Goal: Task Accomplishment & Management: Manage account settings

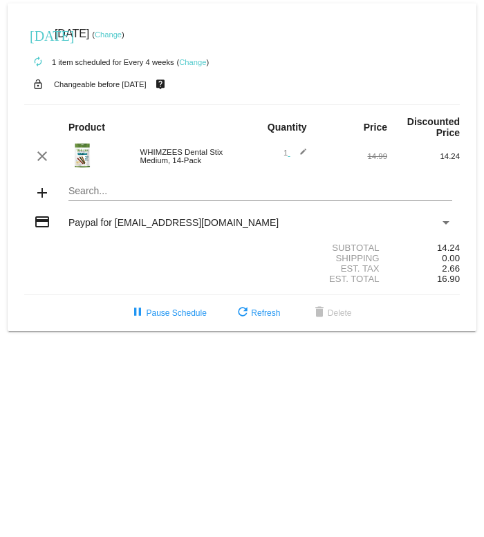
click at [42, 164] on mat-icon "clear" at bounding box center [42, 156] width 17 height 17
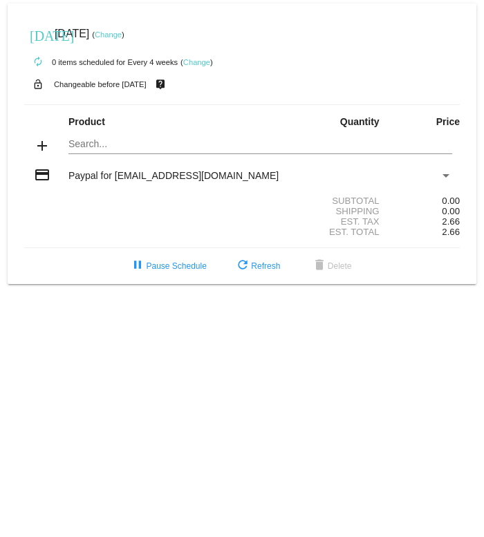
click at [96, 144] on mat-card "[DATE] [DATE] ( Change ) autorenew 0 items scheduled for Every 4 weeks ( Change…" at bounding box center [242, 143] width 469 height 281
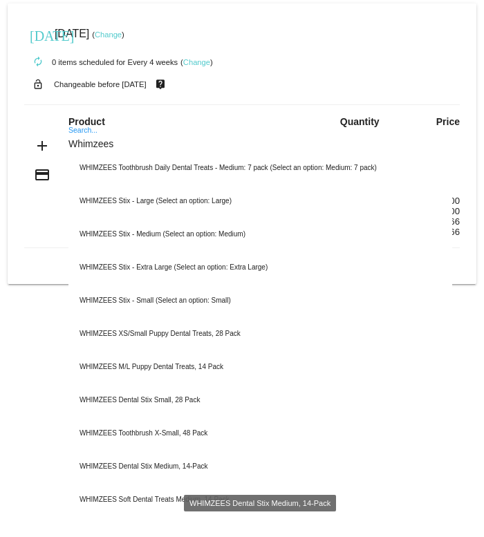
type input "Whimzees"
click at [186, 473] on div "WHIMZEES Dental Stix Medium, 14-Pack" at bounding box center [260, 466] width 384 height 33
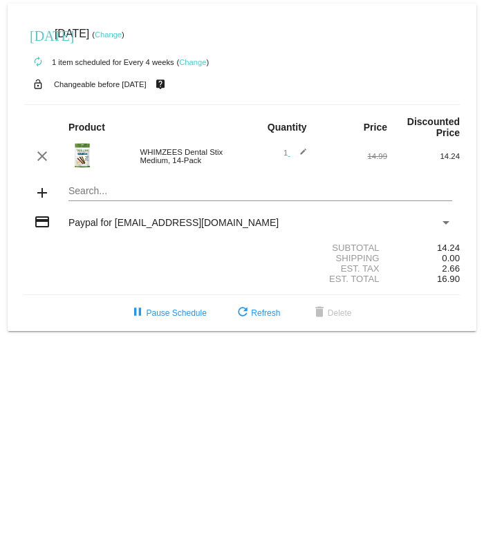
click at [290, 158] on mat-icon "edit" at bounding box center [298, 156] width 17 height 17
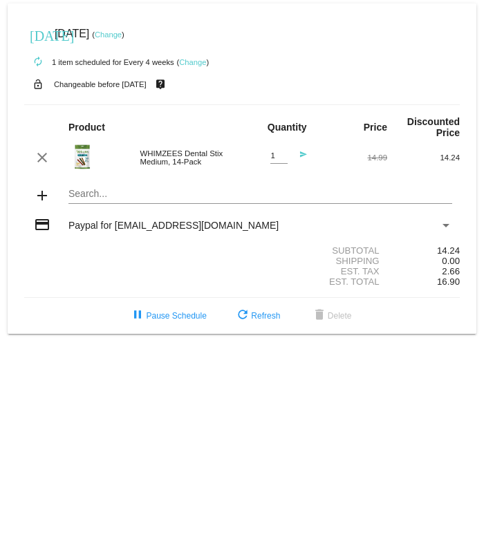
click at [286, 160] on input "1" at bounding box center [278, 155] width 17 height 9
type input "4"
click at [303, 161] on mat-icon "send" at bounding box center [298, 159] width 17 height 17
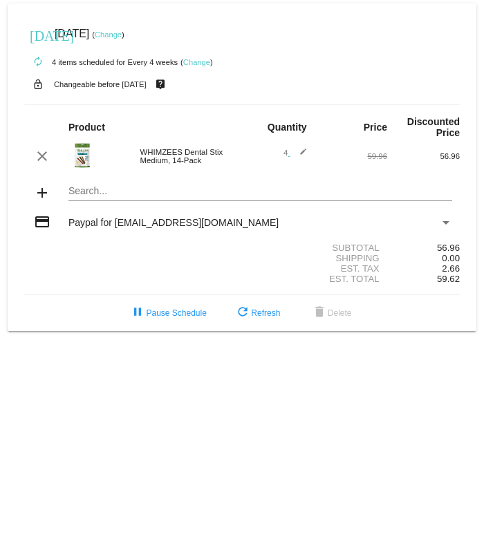
click at [122, 39] on link "Change" at bounding box center [108, 34] width 27 height 8
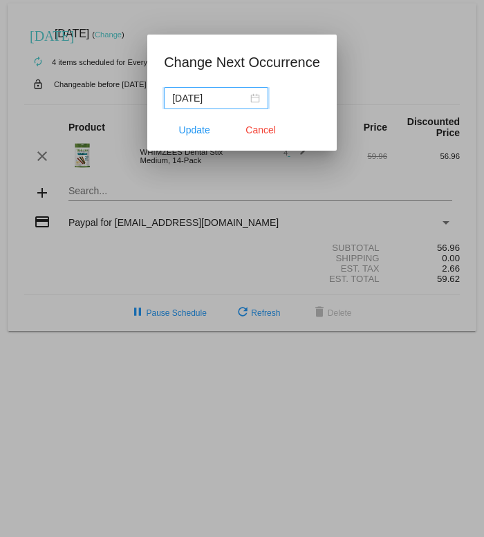
click at [259, 96] on nz-date-picker "[DATE]" at bounding box center [216, 98] width 104 height 22
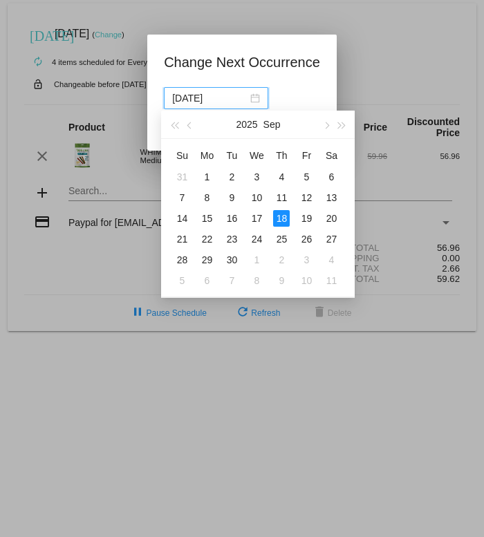
click at [326, 129] on button "button" at bounding box center [326, 125] width 15 height 28
click at [232, 196] on div "7" at bounding box center [231, 197] width 17 height 17
type input "[DATE]"
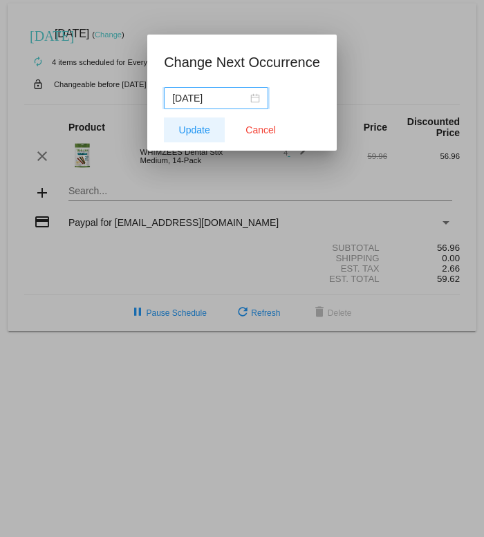
click at [191, 133] on span "Update" at bounding box center [194, 129] width 31 height 11
